Goal: Go to known website: Access a specific website the user already knows

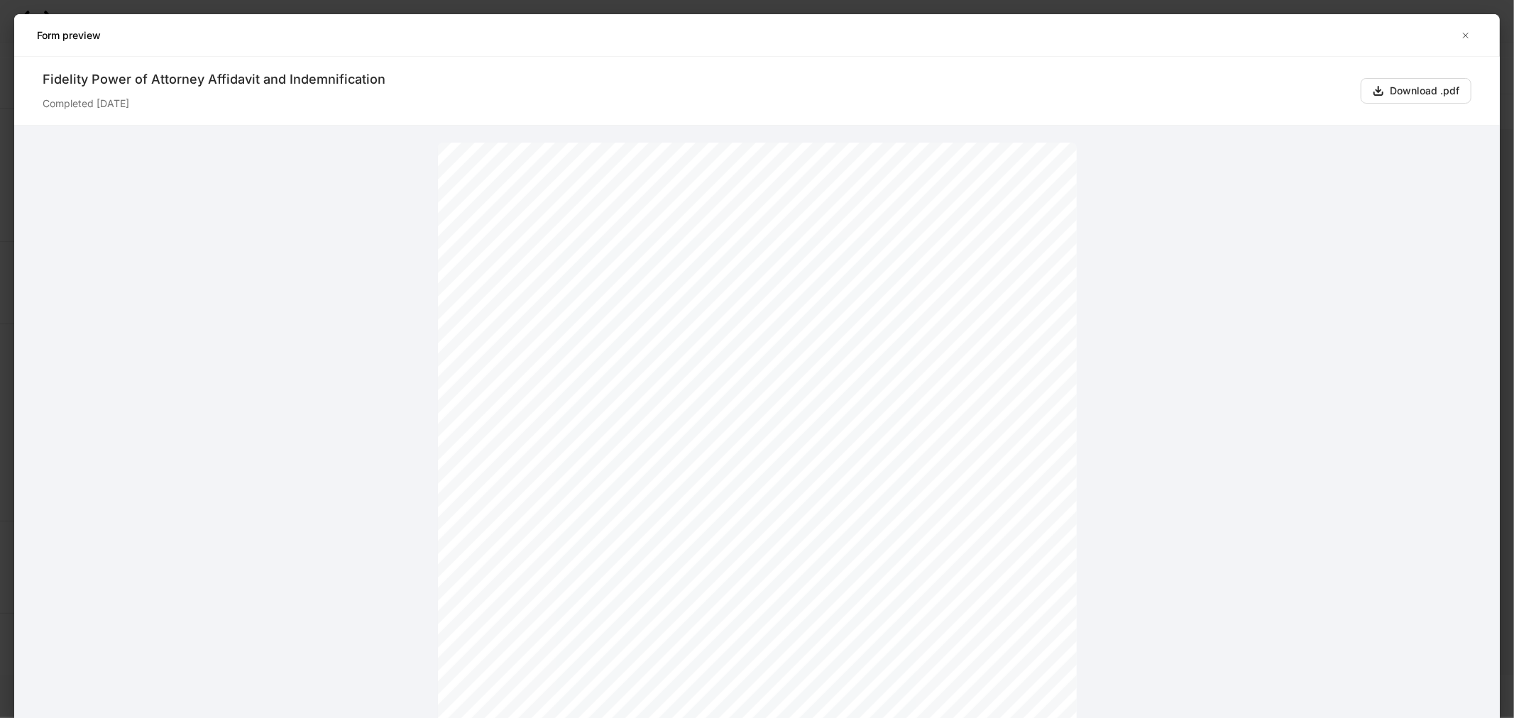
scroll to position [4145, 0]
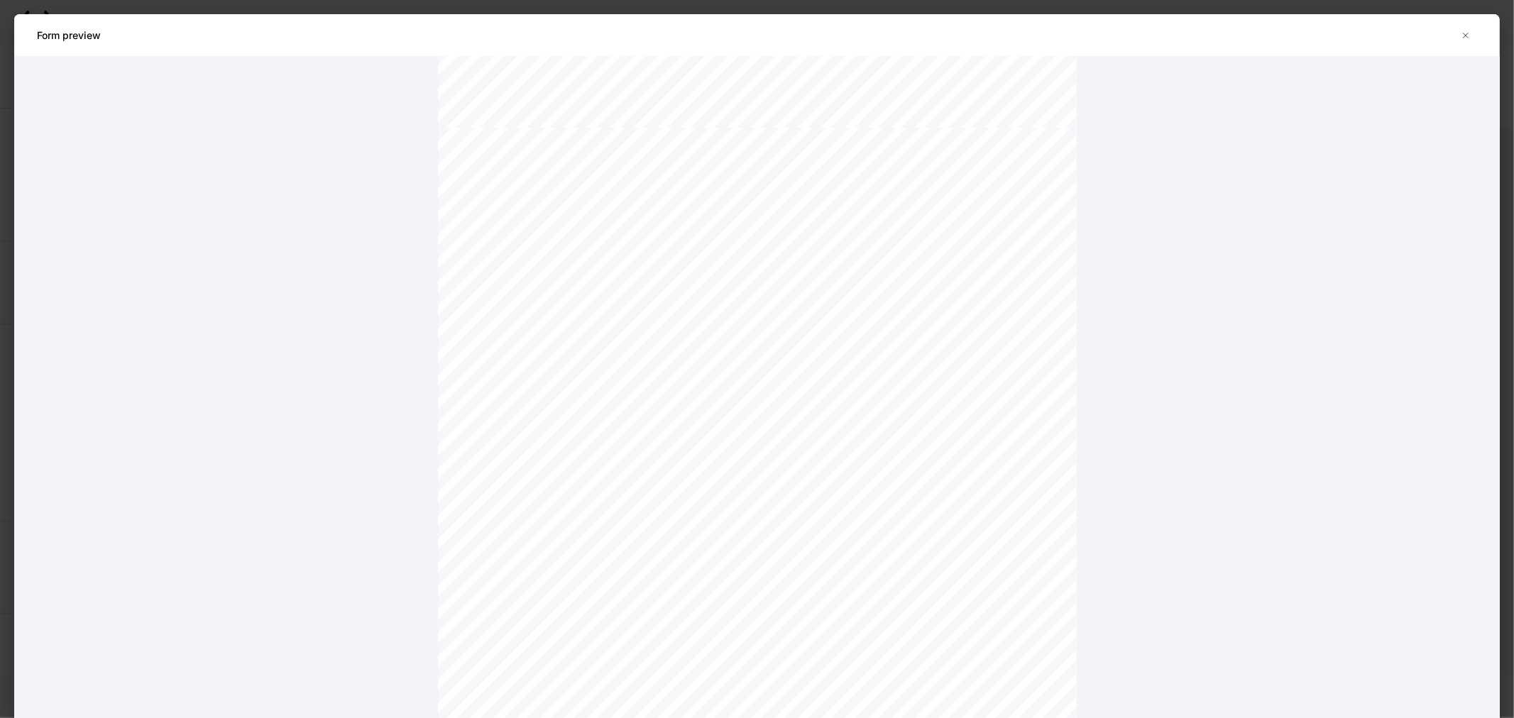
click at [1462, 33] on icon "button" at bounding box center [1465, 35] width 11 height 11
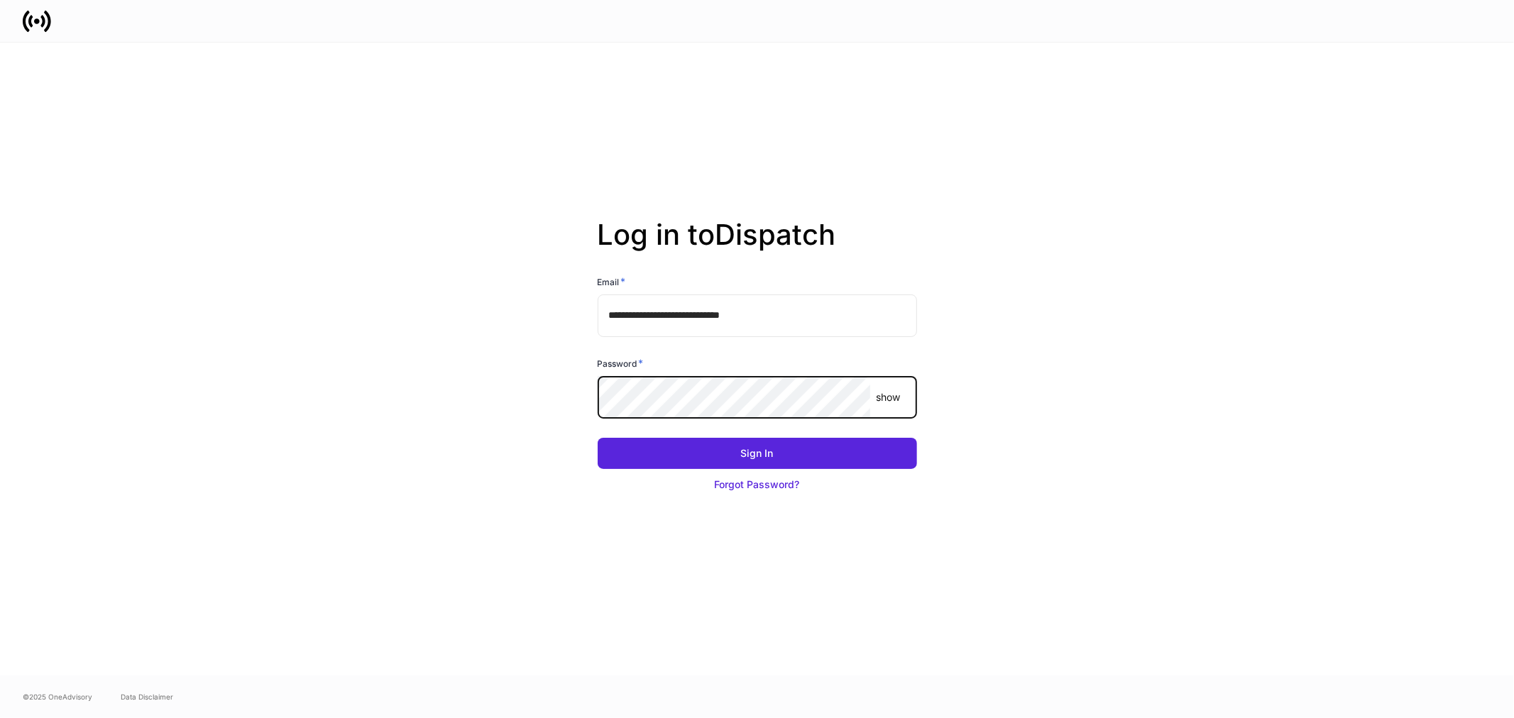
click at [598, 438] on button "Sign In" at bounding box center [757, 453] width 319 height 31
